Goal: Task Accomplishment & Management: Complete application form

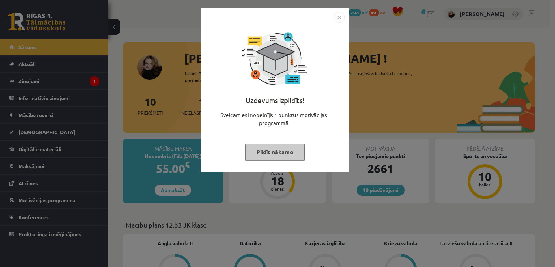
click at [282, 157] on button "Pildīt nākamo" at bounding box center [275, 152] width 59 height 17
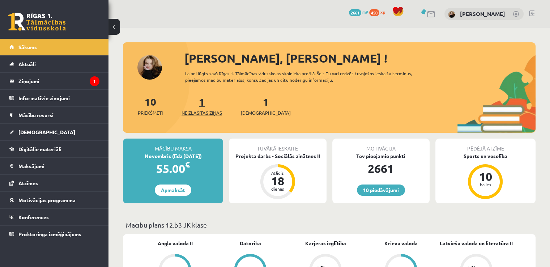
click at [205, 100] on link "1 Neizlasītās ziņas" at bounding box center [202, 105] width 41 height 21
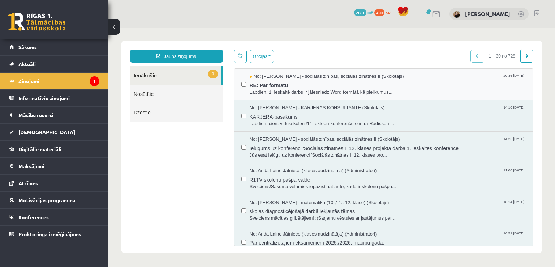
click at [285, 84] on span "RE: Par formātu" at bounding box center [388, 84] width 277 height 9
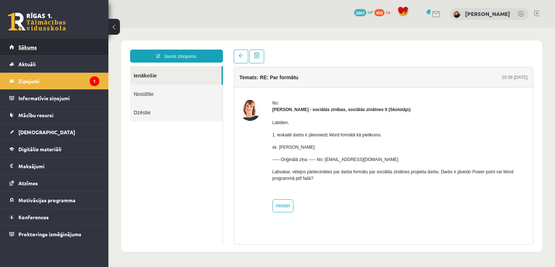
click at [36, 43] on link "Sākums" at bounding box center [54, 47] width 90 height 17
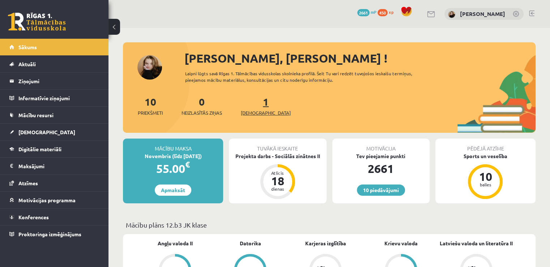
click at [256, 102] on link "1 Ieskaites" at bounding box center [266, 105] width 50 height 21
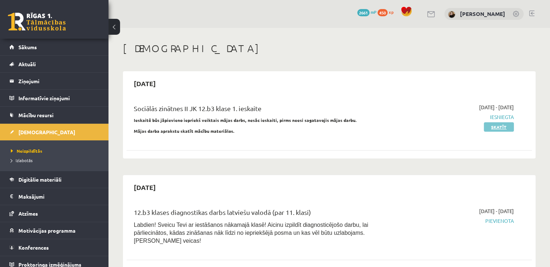
click at [490, 126] on link "Skatīt" at bounding box center [499, 126] width 30 height 9
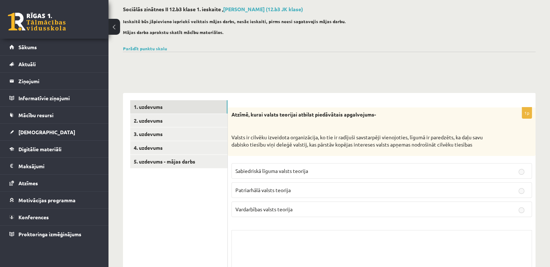
scroll to position [72, 0]
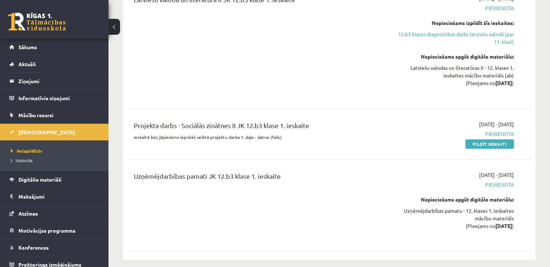
scroll to position [289, 0]
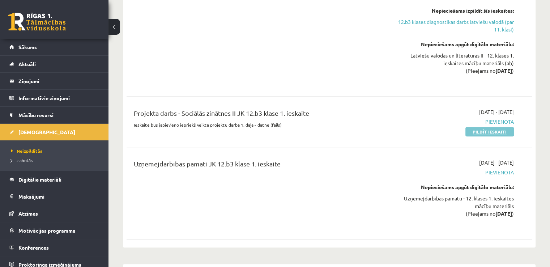
click at [494, 127] on link "Pildīt ieskaiti" at bounding box center [489, 131] width 48 height 9
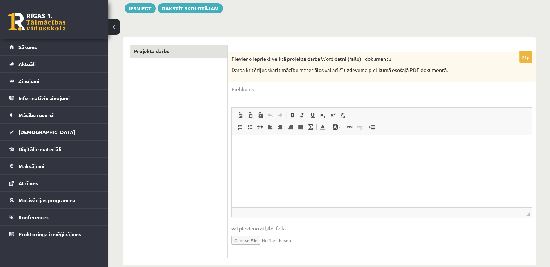
scroll to position [108, 0]
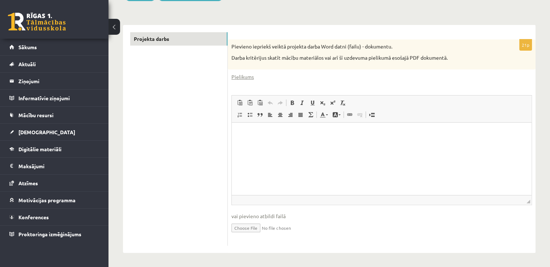
click at [260, 227] on input "file" at bounding box center [381, 227] width 301 height 15
type input "**********"
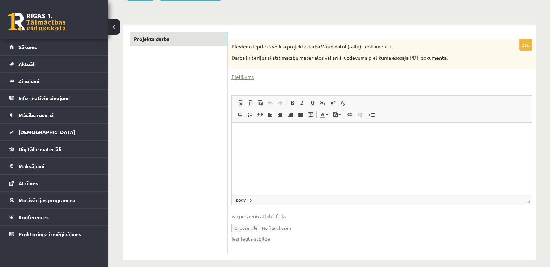
click at [266, 137] on p "Bagātinātā teksta redaktors, wiswyg-editor-user-answer-47433981834760" at bounding box center [381, 134] width 285 height 8
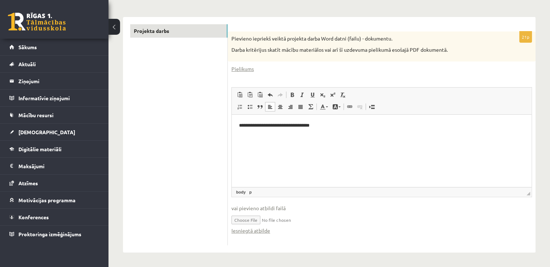
scroll to position [0, 0]
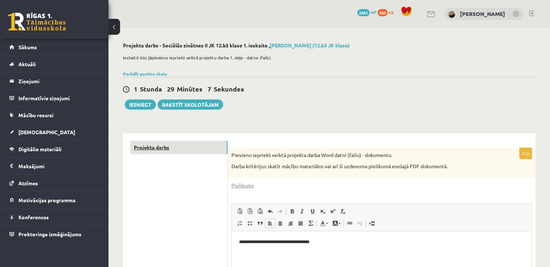
click at [173, 148] on link "Projekta darbs" at bounding box center [178, 147] width 97 height 13
click at [145, 103] on button "Iesniegt" at bounding box center [140, 104] width 31 height 10
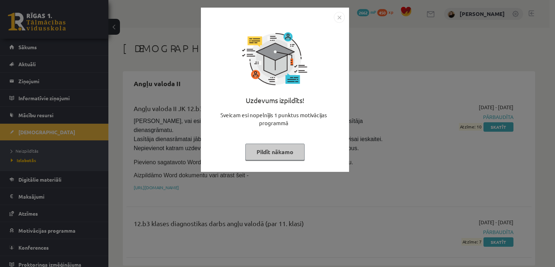
click at [279, 151] on button "Pildīt nākamo" at bounding box center [275, 152] width 59 height 17
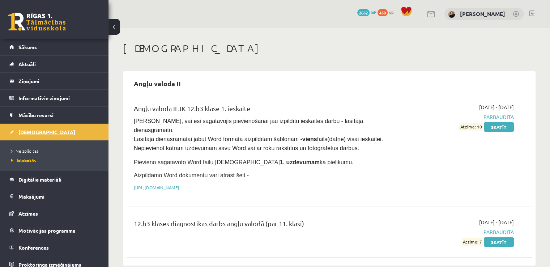
click at [26, 135] on link "[DEMOGRAPHIC_DATA]" at bounding box center [54, 132] width 90 height 17
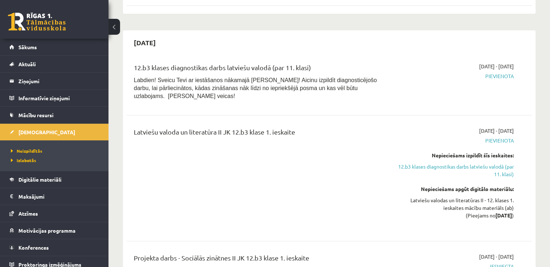
scroll to position [325, 0]
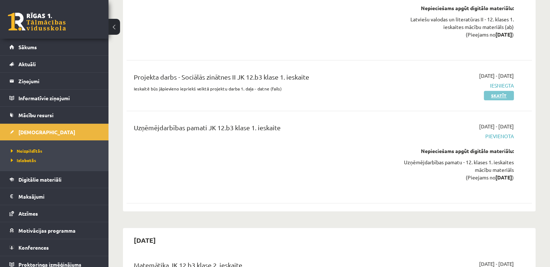
click at [500, 91] on link "Skatīt" at bounding box center [499, 95] width 30 height 9
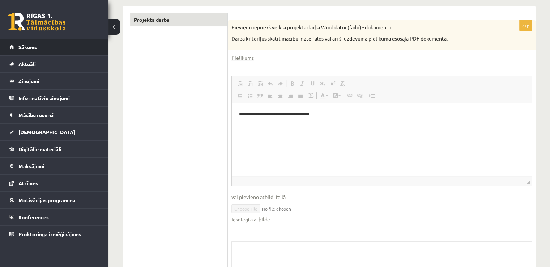
click at [26, 48] on span "Sākums" at bounding box center [27, 47] width 18 height 7
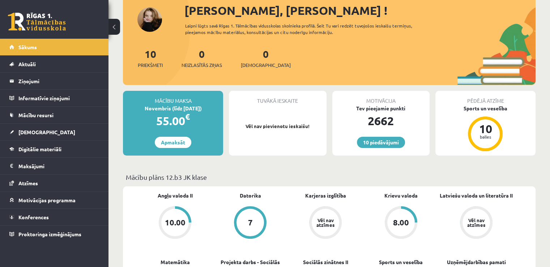
scroll to position [108, 0]
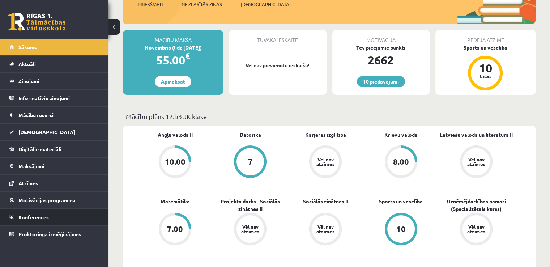
click at [43, 216] on span "Konferences" at bounding box center [33, 217] width 30 height 7
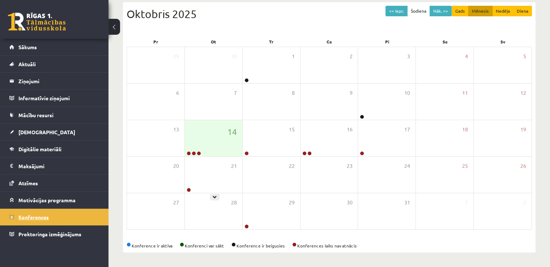
scroll to position [78, 0]
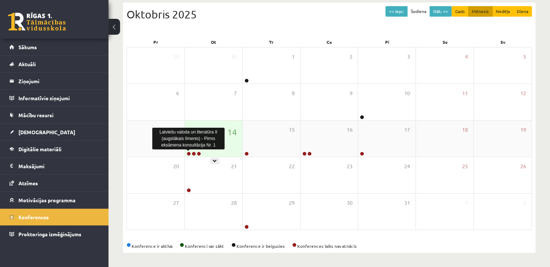
click at [189, 154] on link at bounding box center [189, 154] width 4 height 4
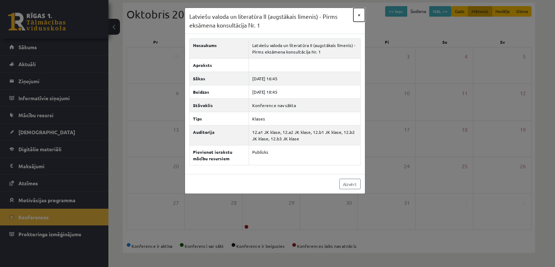
click at [357, 13] on button "×" at bounding box center [360, 15] width 12 height 14
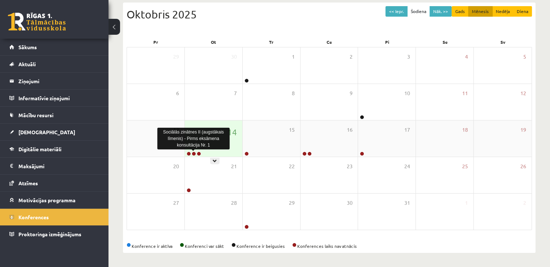
click at [193, 154] on link at bounding box center [194, 154] width 4 height 4
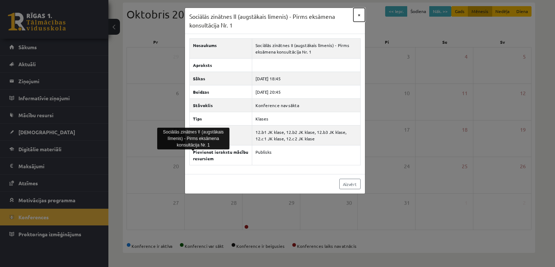
click at [361, 15] on button "×" at bounding box center [360, 15] width 12 height 14
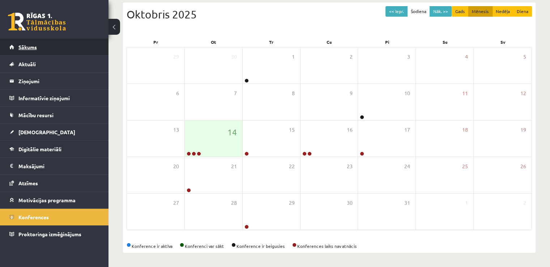
click at [38, 51] on link "Sākums" at bounding box center [54, 47] width 90 height 17
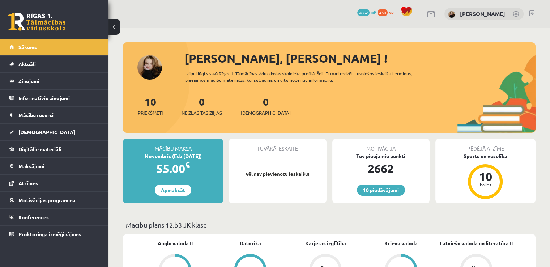
click at [532, 12] on link at bounding box center [531, 13] width 5 height 6
